Goal: Information Seeking & Learning: Learn about a topic

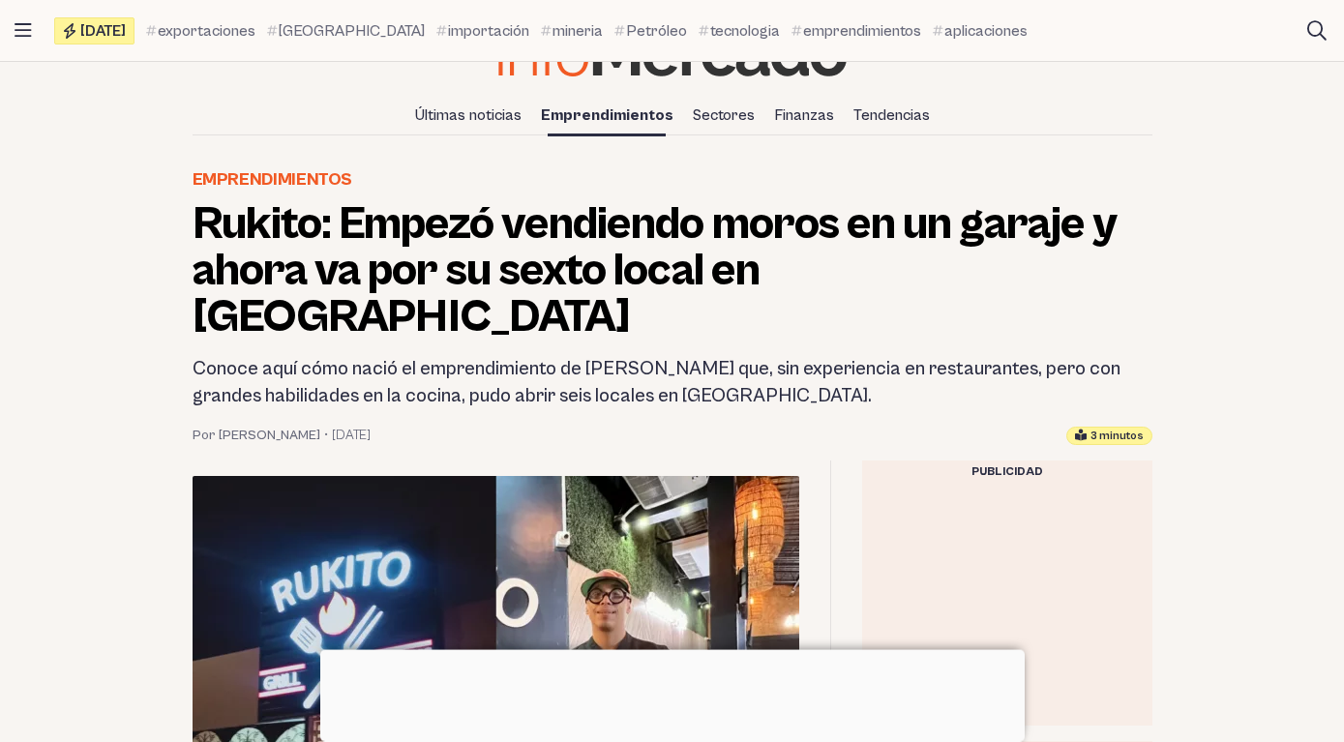
scroll to position [129, 0]
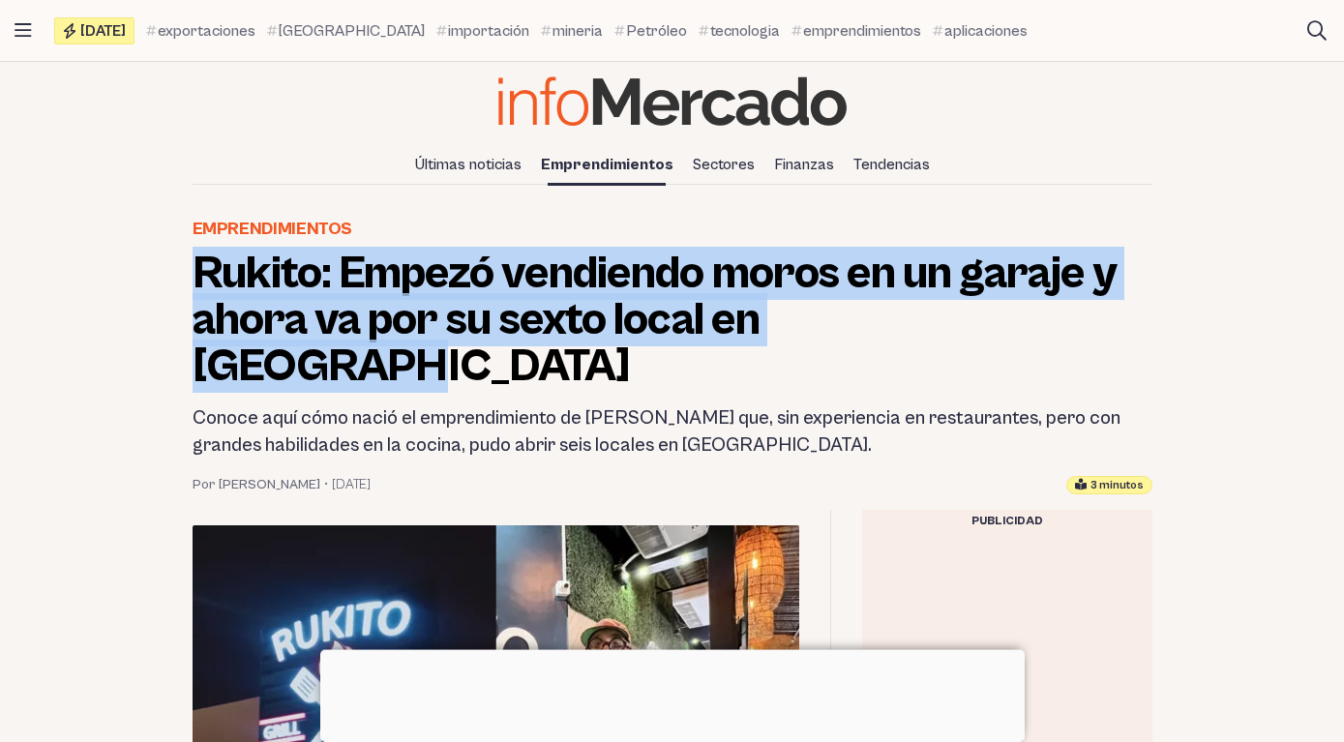
drag, startPoint x: 196, startPoint y: 263, endPoint x: 1078, endPoint y: 325, distance: 883.4
click at [1078, 325] on h1 "Rukito: Empezó vendiendo moros en un garaje y ahora va por su sexto local en [G…" at bounding box center [673, 320] width 960 height 139
copy h1 "Rukito: Empezó vendiendo moros en un garaje y ahora va por su sexto local en [G…"
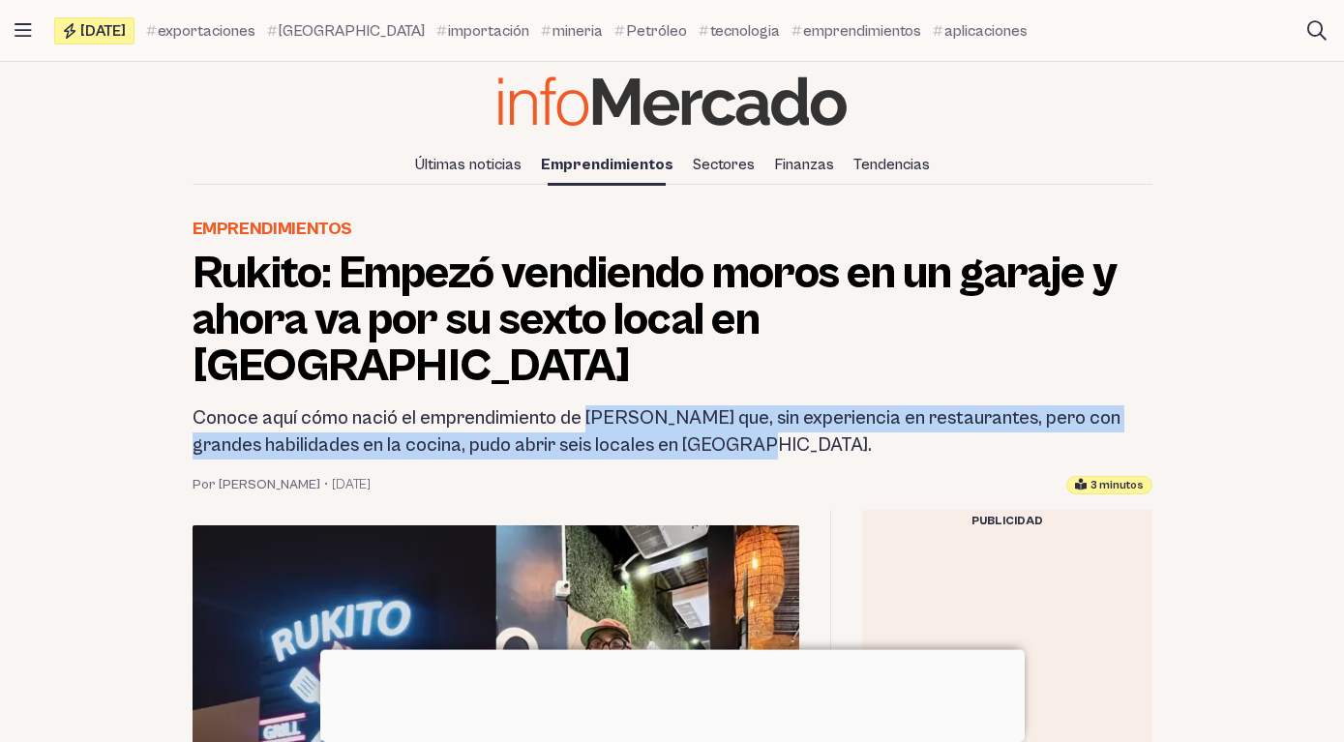
drag, startPoint x: 591, startPoint y: 365, endPoint x: 702, endPoint y: 400, distance: 116.9
click at [702, 405] on h2 "Conoce aquí cómo nació el emprendimiento de [PERSON_NAME] que, sin experiencia …" at bounding box center [673, 432] width 960 height 54
copy h2 "[PERSON_NAME] que, sin experiencia en restaurantes, pero con grandes habilidade…"
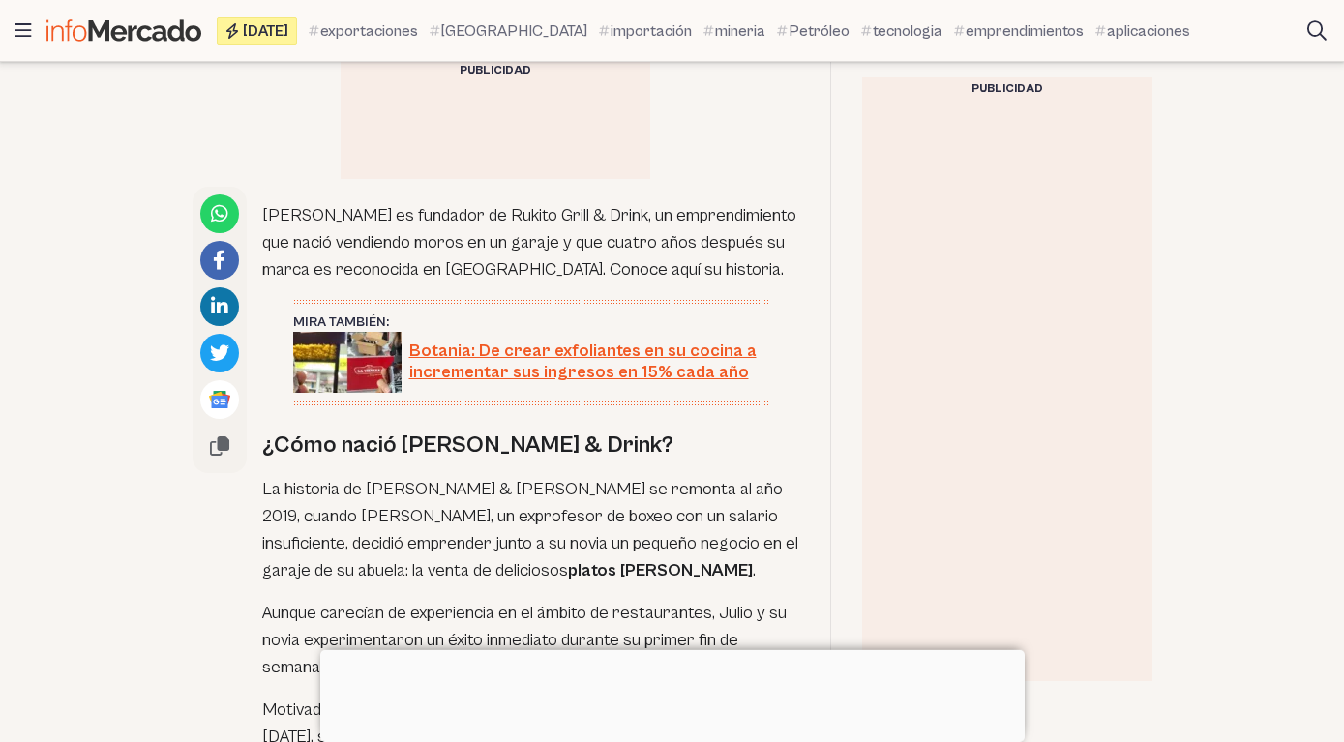
scroll to position [961, 0]
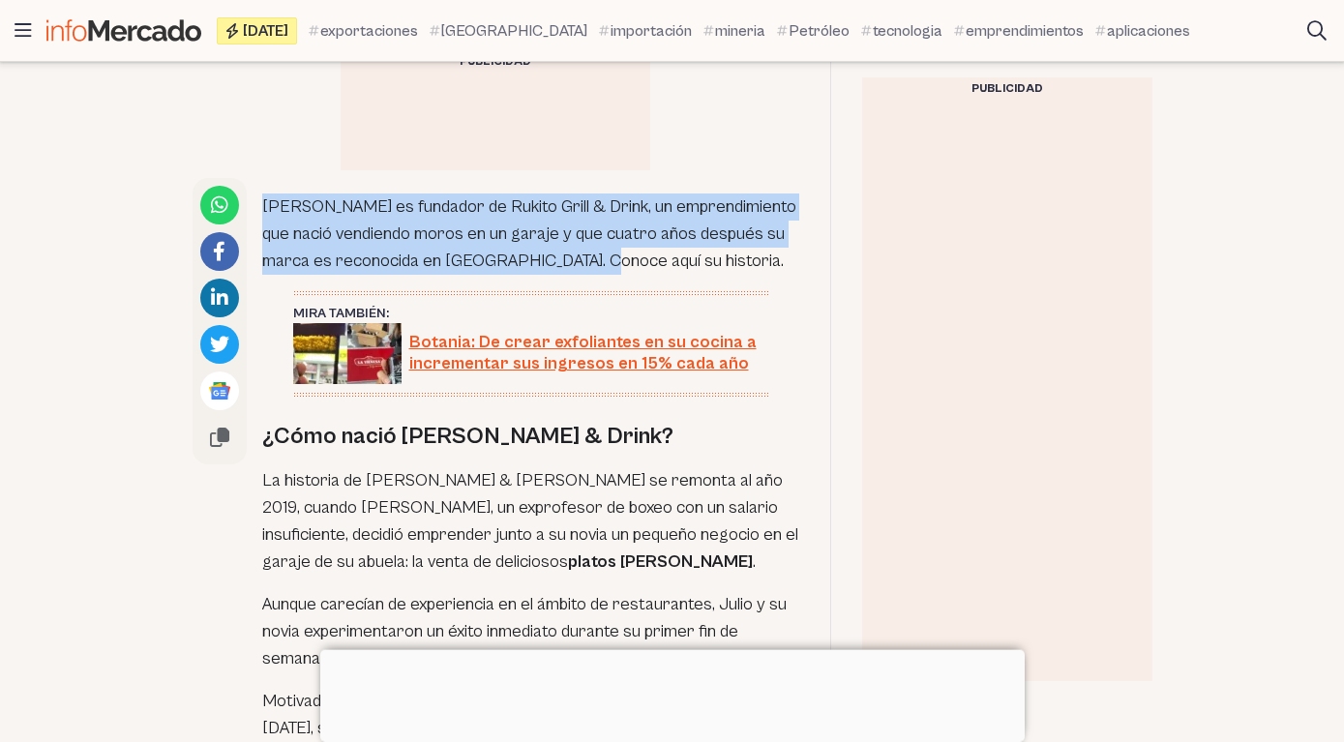
drag, startPoint x: 265, startPoint y: 160, endPoint x: 648, endPoint y: 215, distance: 387.0
click at [648, 215] on p "[PERSON_NAME] es fundador de Rukito Grill & Drink, un emprendimiento que nació …" at bounding box center [530, 233] width 537 height 81
copy p "[PERSON_NAME] es fundador de Rukito Grill & Drink, un emprendimiento que nació …"
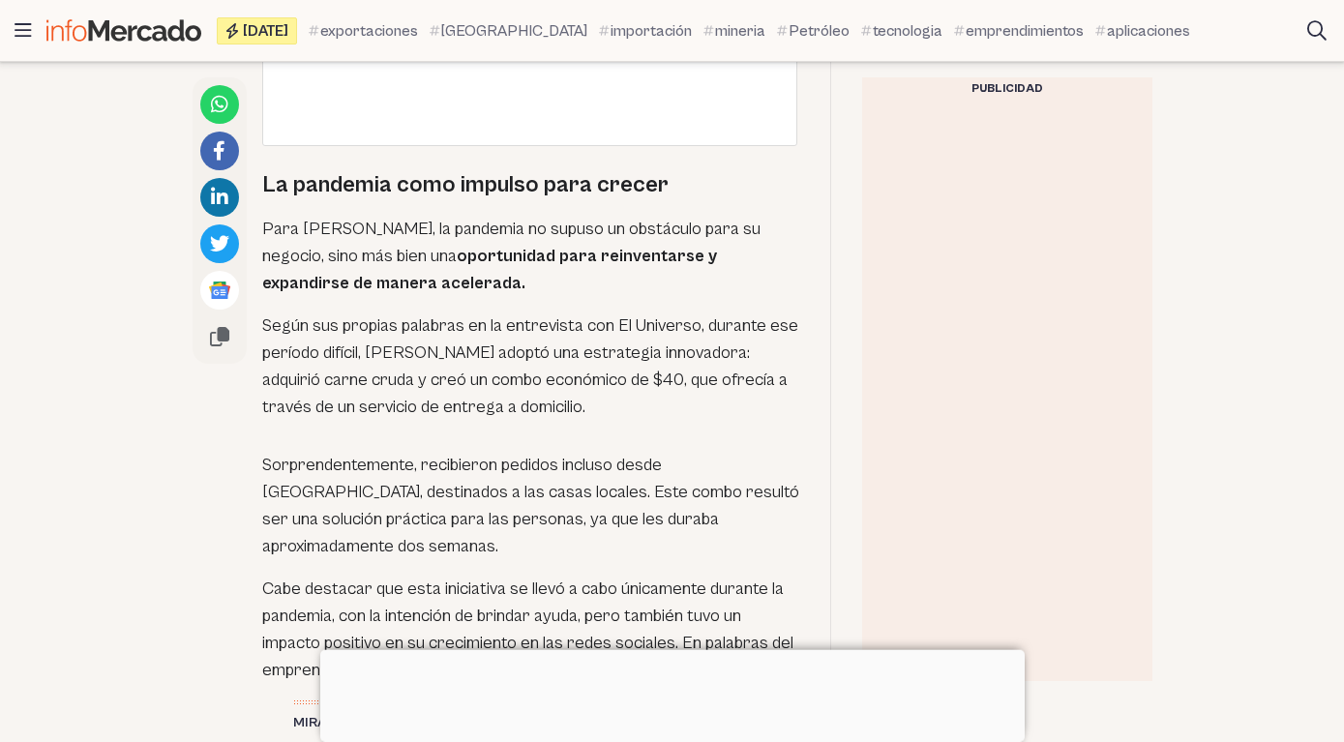
scroll to position [2652, 0]
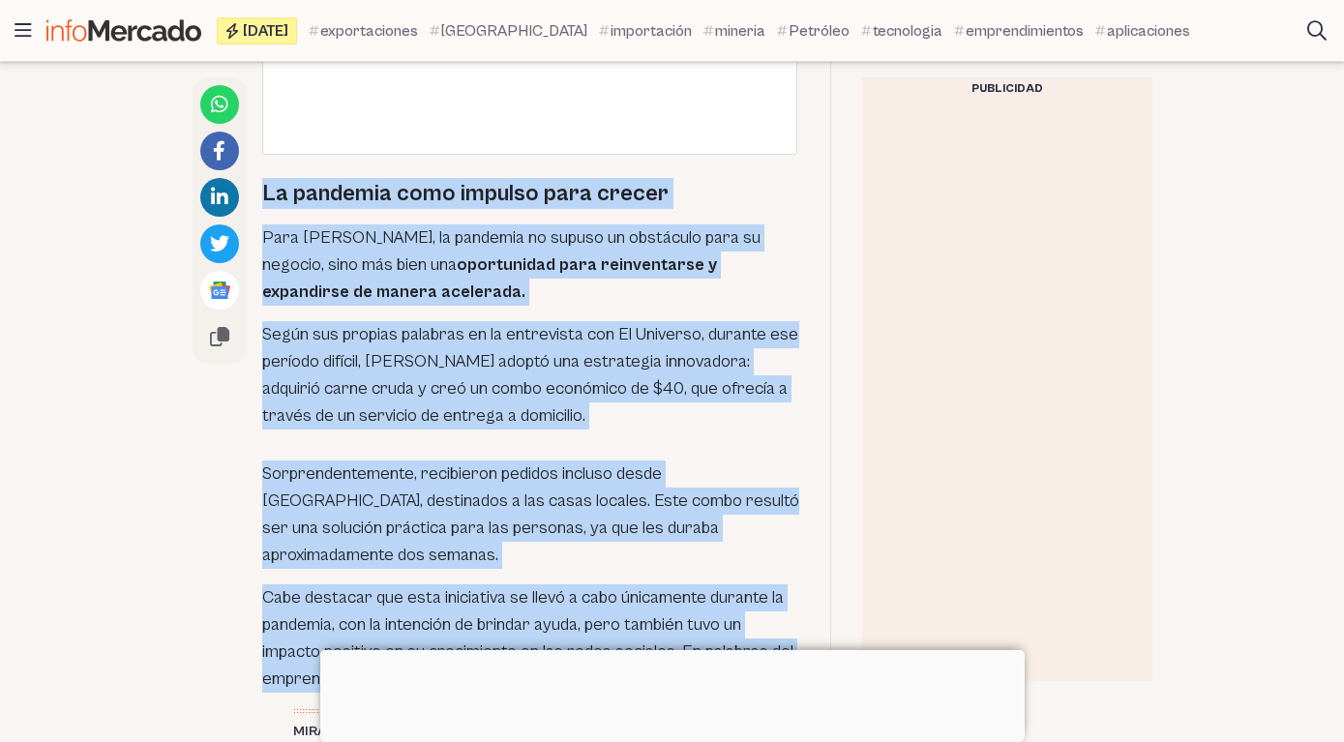
drag, startPoint x: 265, startPoint y: 146, endPoint x: 675, endPoint y: 642, distance: 643.8
click at [675, 642] on div "[PERSON_NAME] es fundador de Rukito Grill & Drink, un emprendimiento que nació …" at bounding box center [530, 502] width 537 height 4031
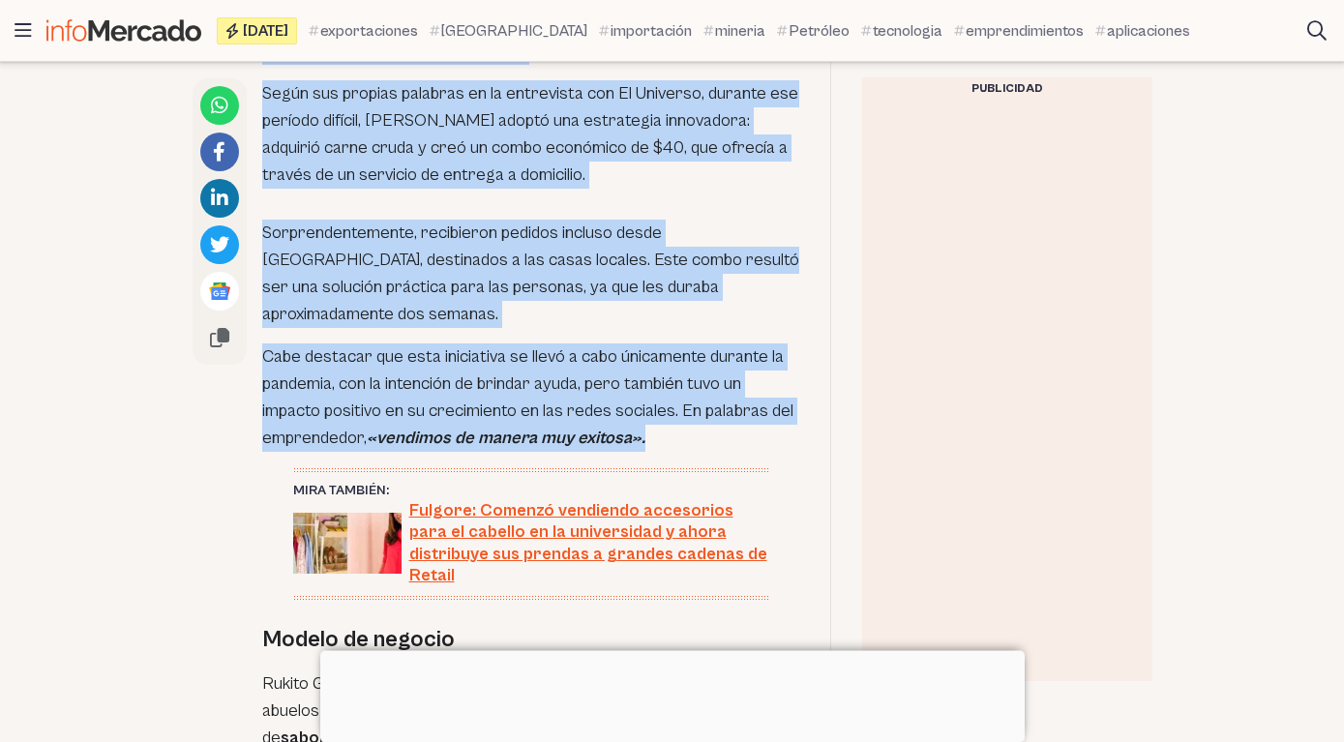
copy div "La pandemia como impulso para crecer Para [PERSON_NAME], la pandemia no supuso …"
